Goal: Navigation & Orientation: Go to known website

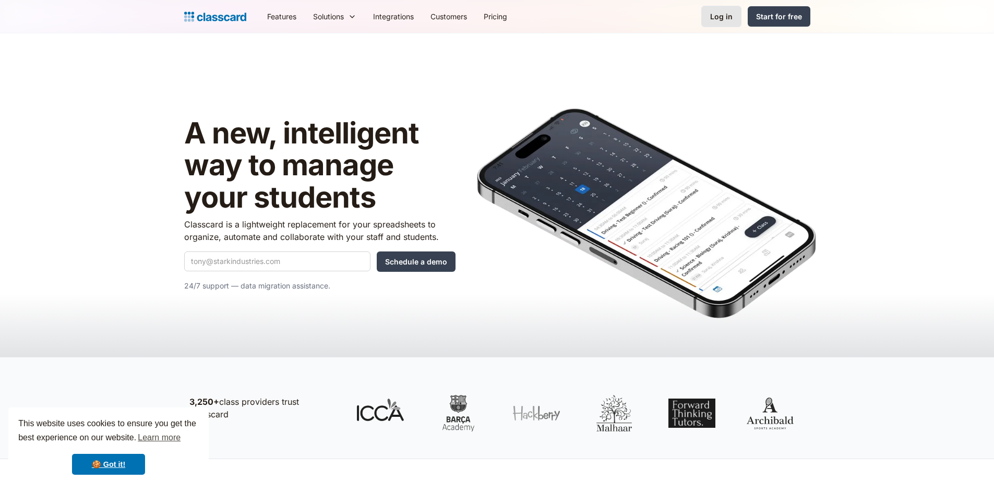
click at [718, 19] on div "Log in" at bounding box center [721, 16] width 22 height 11
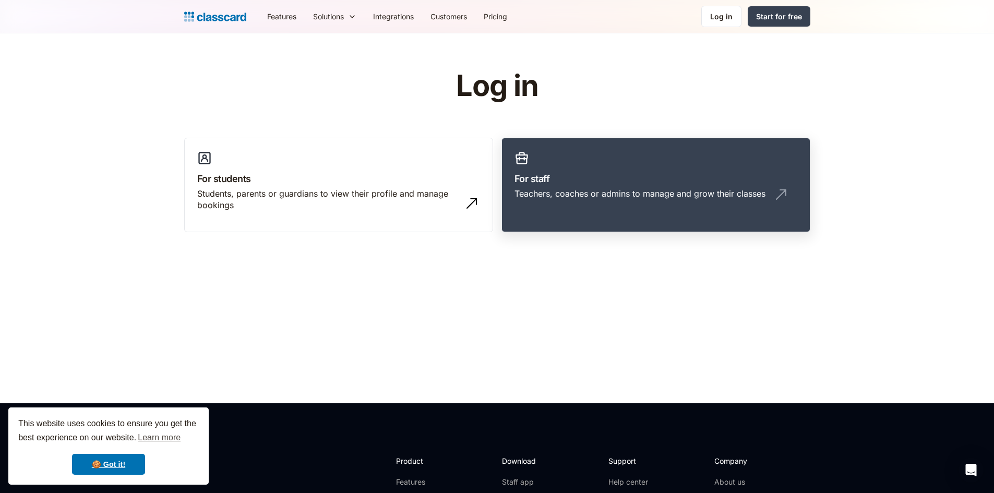
click at [543, 209] on link "For staff Teachers, coaches or admins to manage and grow their classes" at bounding box center [655, 185] width 309 height 95
